Goal: Task Accomplishment & Management: Use online tool/utility

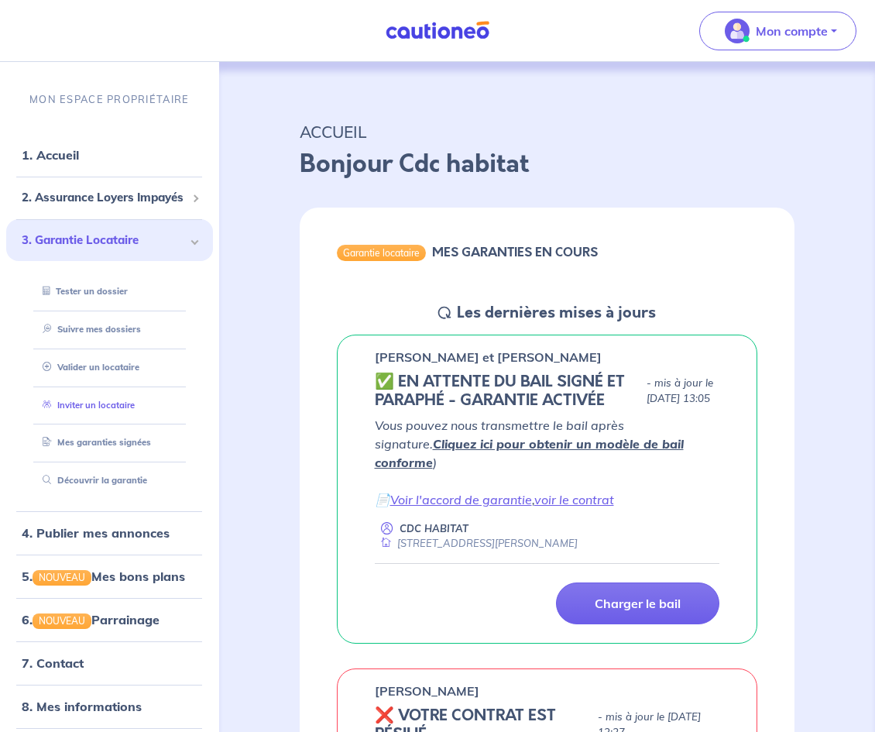
click at [125, 409] on link "Inviter un locataire" at bounding box center [85, 404] width 98 height 11
select select "FR"
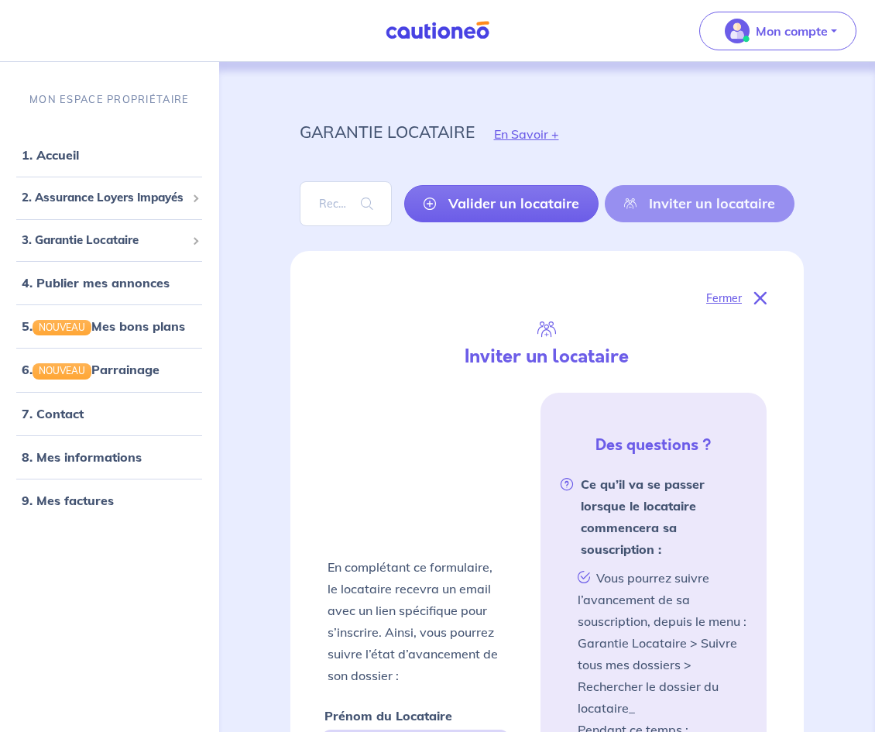
scroll to position [390, 0]
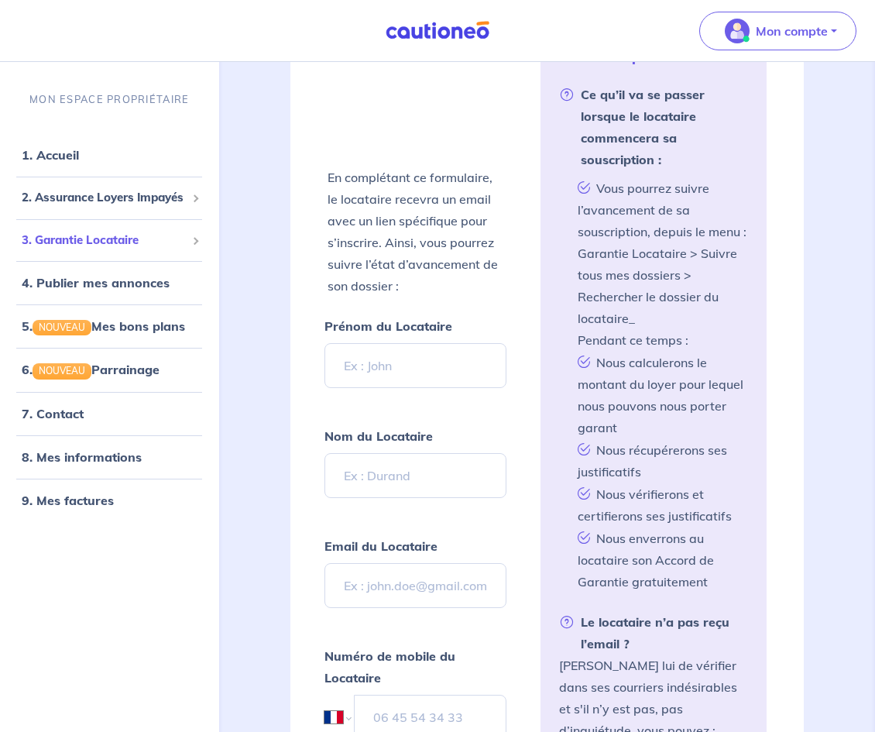
click at [65, 235] on span "3. Garantie Locataire" at bounding box center [104, 240] width 164 height 18
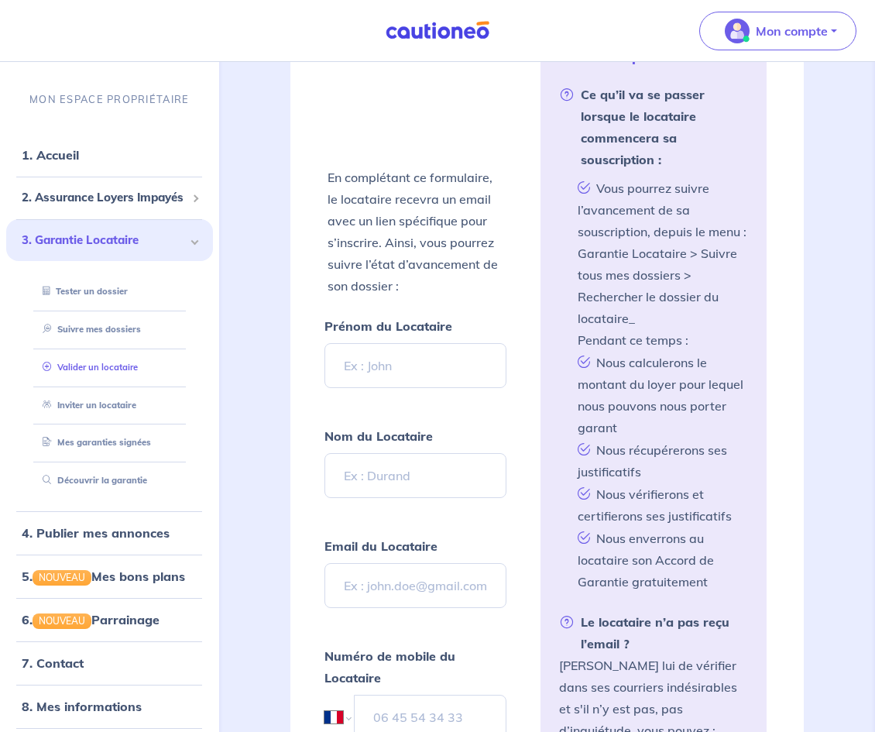
click at [108, 371] on link "Valider un locataire" at bounding box center [86, 366] width 101 height 11
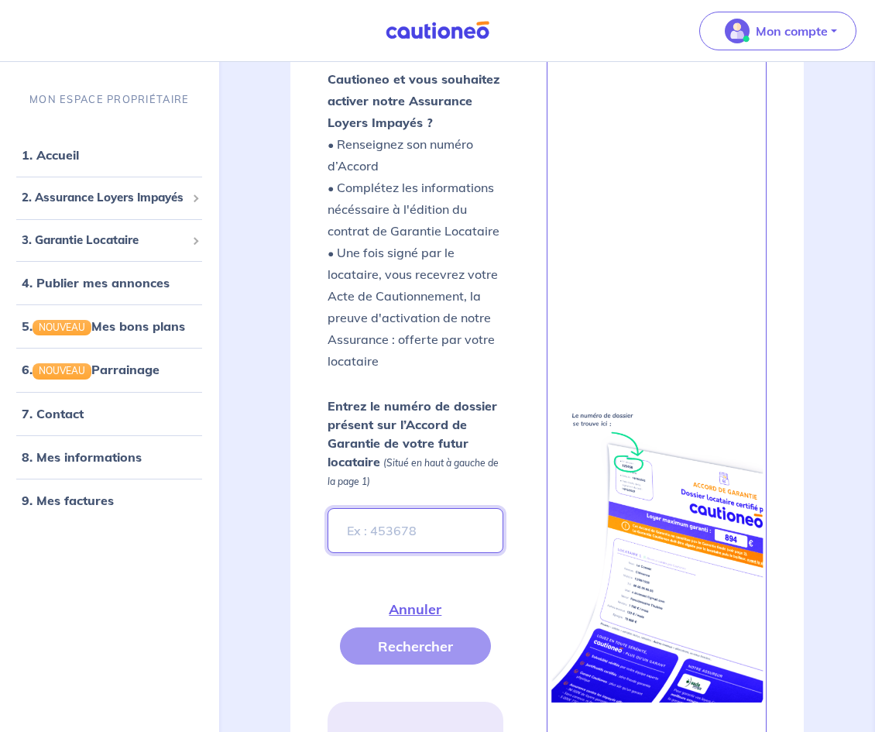
paste input "localStorage.setItem('User.account', '{"id":"BAh7CEkiCGdpZAY6BkVUSSJUZ2lkOi8vY2…"
type input "localStorage.setItem('User.account', '{"id":"BAh7CEkiCGdpZAY6BkVUSSJUZ2lkOi8vY2…"
paste input "rB7Er2"
type input "rB7Er2"
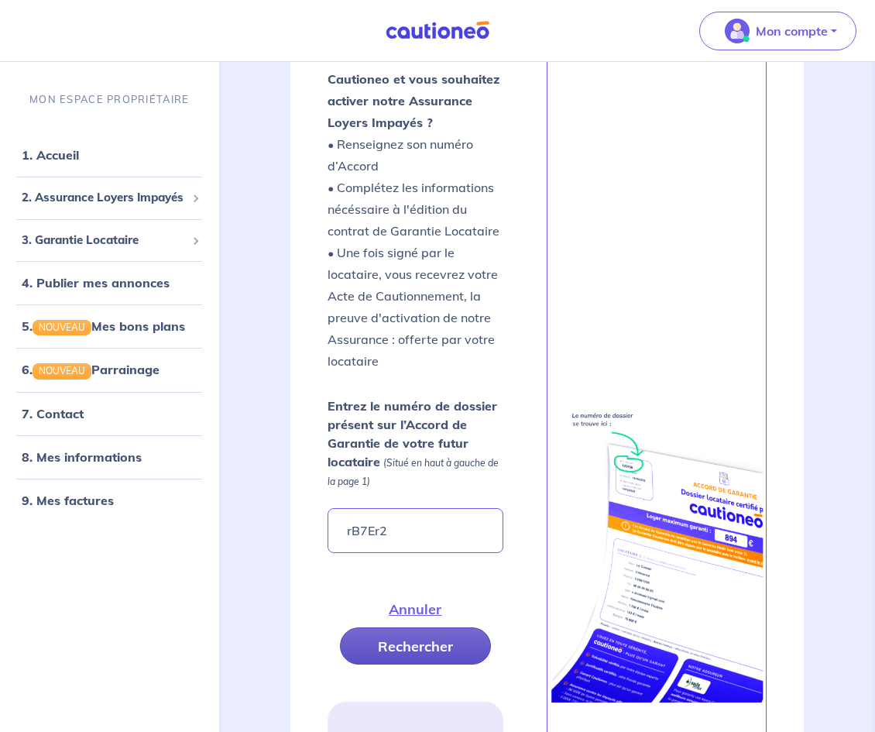
click at [411, 635] on button "Rechercher" at bounding box center [415, 645] width 151 height 37
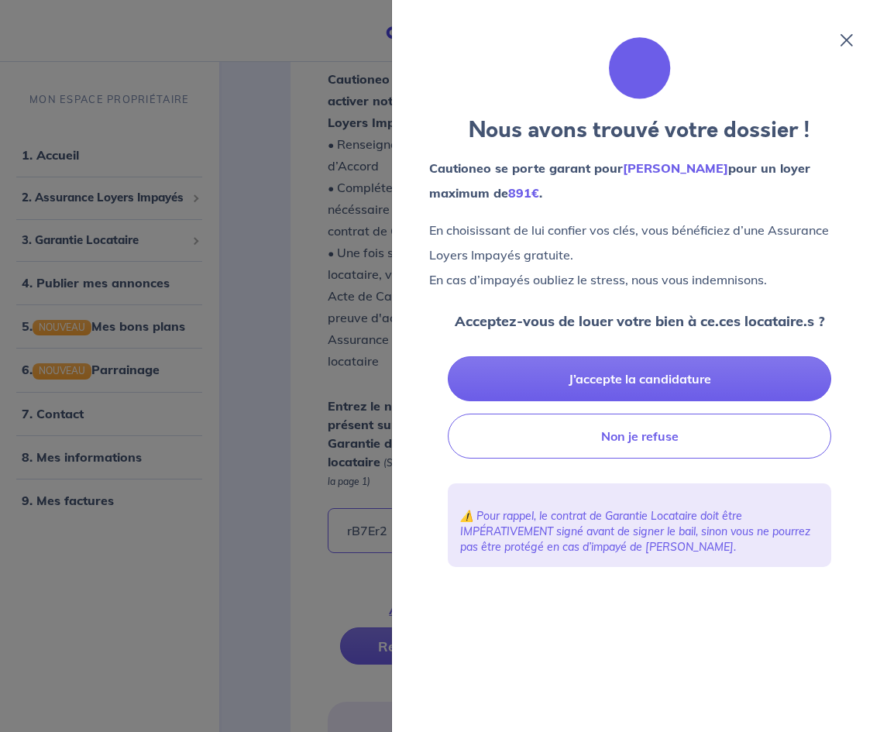
click at [838, 41] on div "Nous avons trouvé votre dossier ! [PERSON_NAME] se porte garant pour [PERSON_NA…" at bounding box center [640, 366] width 458 height 695
click at [844, 48] on div "Nous avons trouvé votre dossier ! [PERSON_NAME] se porte garant pour [PERSON_NA…" at bounding box center [640, 366] width 458 height 695
click at [846, 31] on div "Nous avons trouvé votre dossier ! [PERSON_NAME] se porte garant pour [PERSON_NA…" at bounding box center [640, 366] width 458 height 695
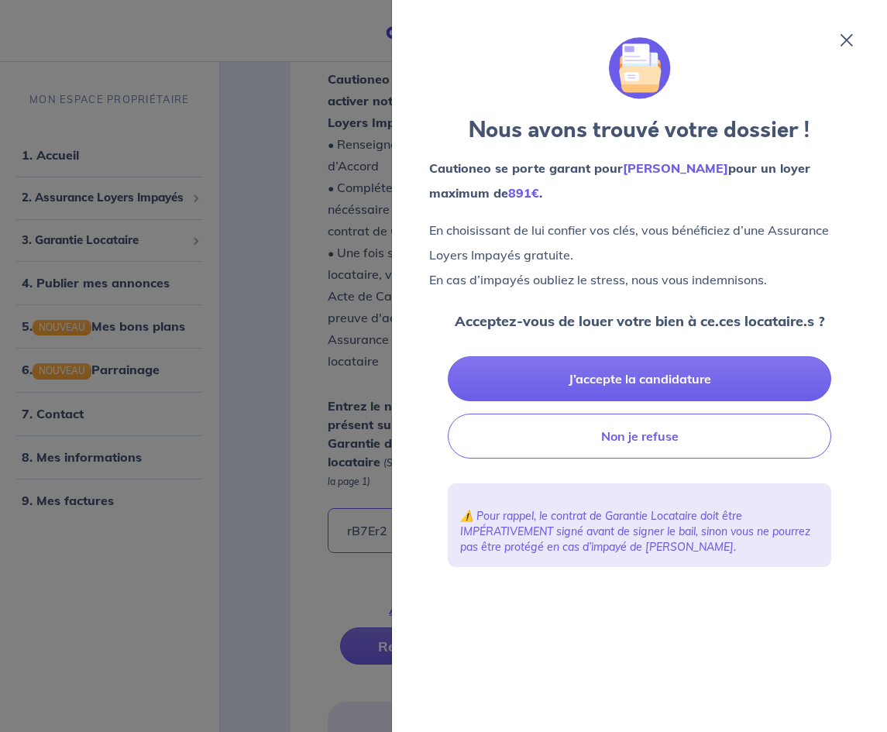
click at [849, 53] on div "Nous avons trouvé votre dossier ! [PERSON_NAME] se porte garant pour [PERSON_NA…" at bounding box center [640, 366] width 458 height 695
click at [848, 48] on div "Nous avons trouvé votre dossier ! [PERSON_NAME] se porte garant pour [PERSON_NA…" at bounding box center [640, 366] width 458 height 695
click at [845, 46] on div "Nous avons trouvé votre dossier ! [PERSON_NAME] se porte garant pour [PERSON_NA…" at bounding box center [640, 366] width 458 height 695
click at [846, 38] on icon at bounding box center [846, 40] width 12 height 12
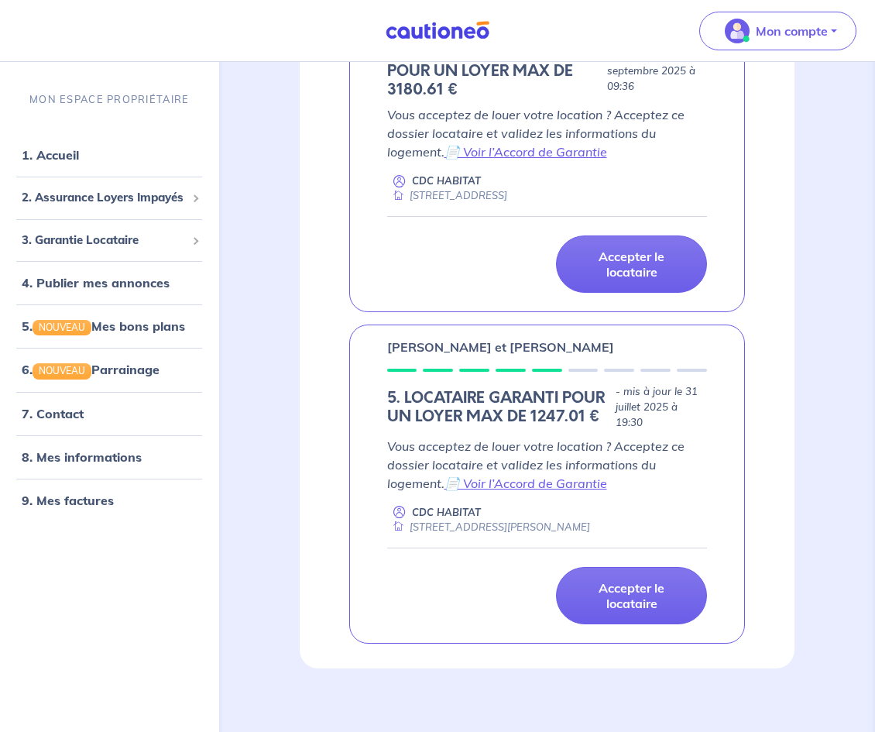
scroll to position [679, 0]
